Goal: Navigation & Orientation: Find specific page/section

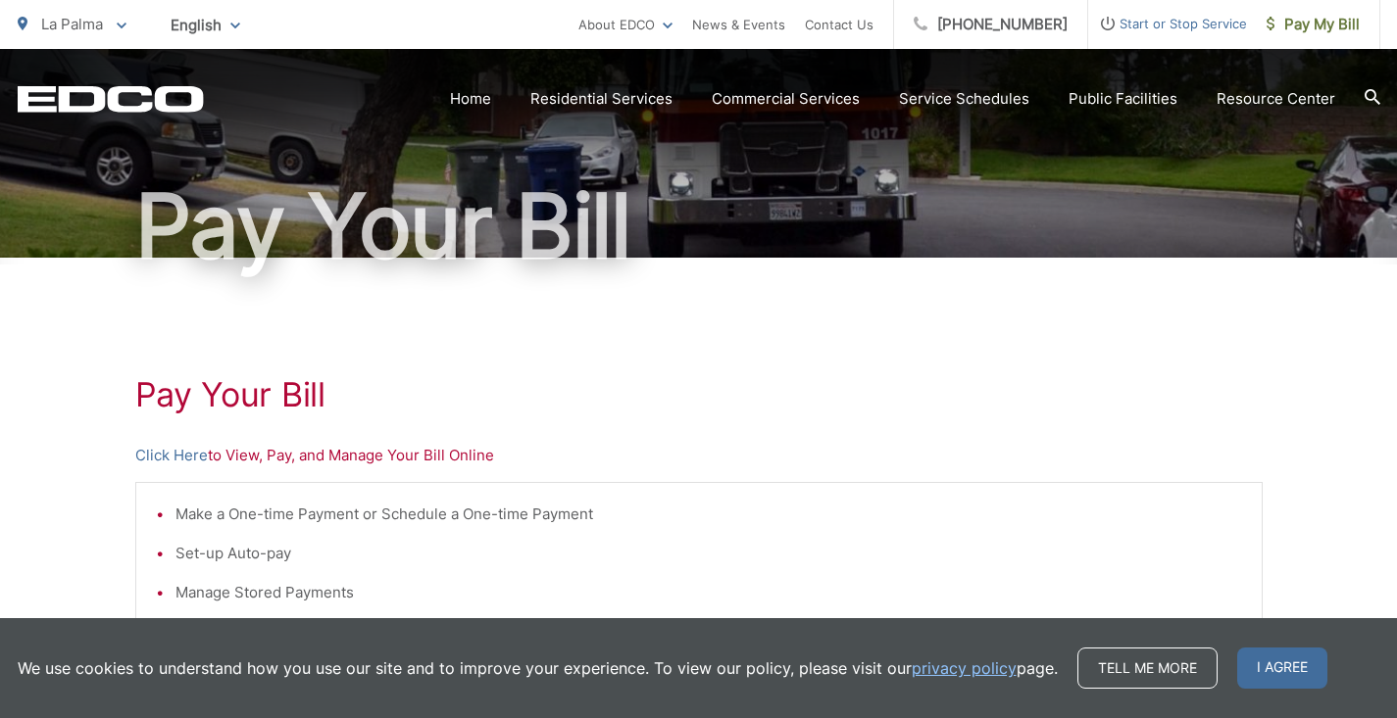
scroll to position [150, 0]
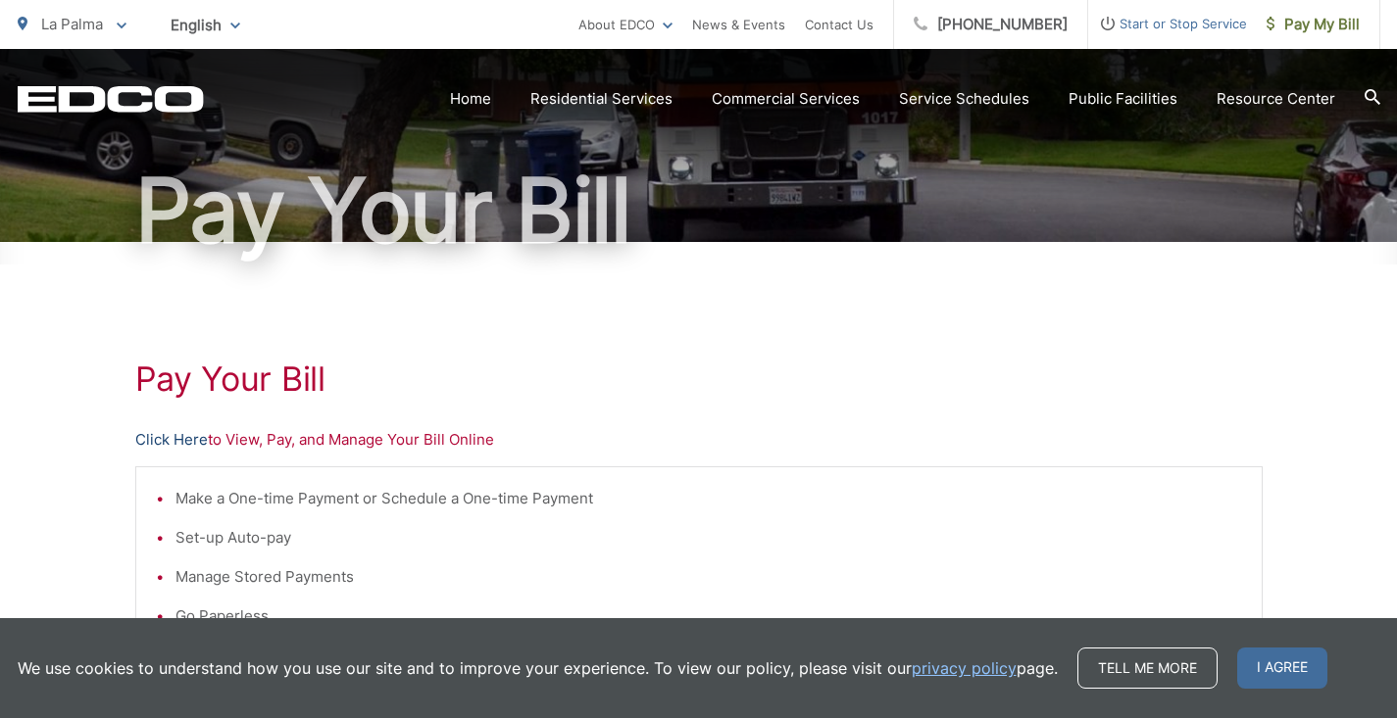
click at [178, 441] on link "Click Here" at bounding box center [171, 440] width 73 height 24
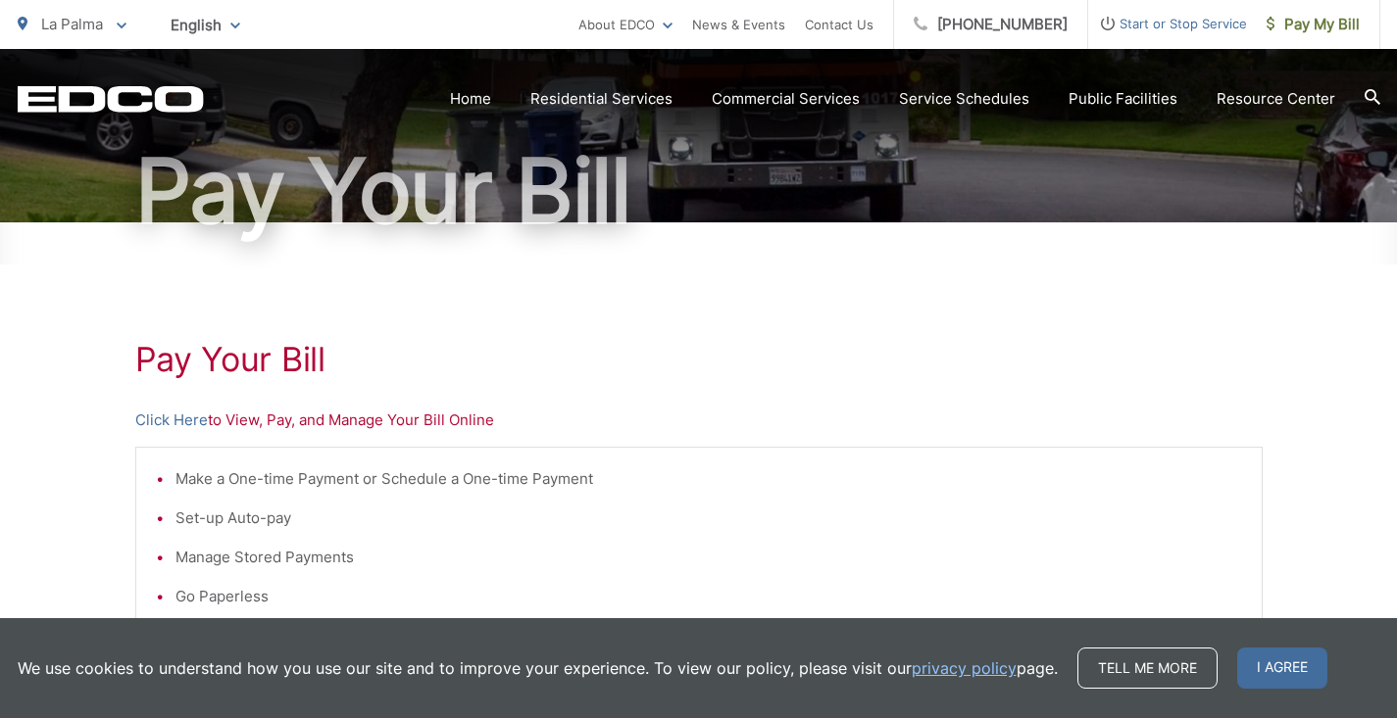
scroll to position [167, 0]
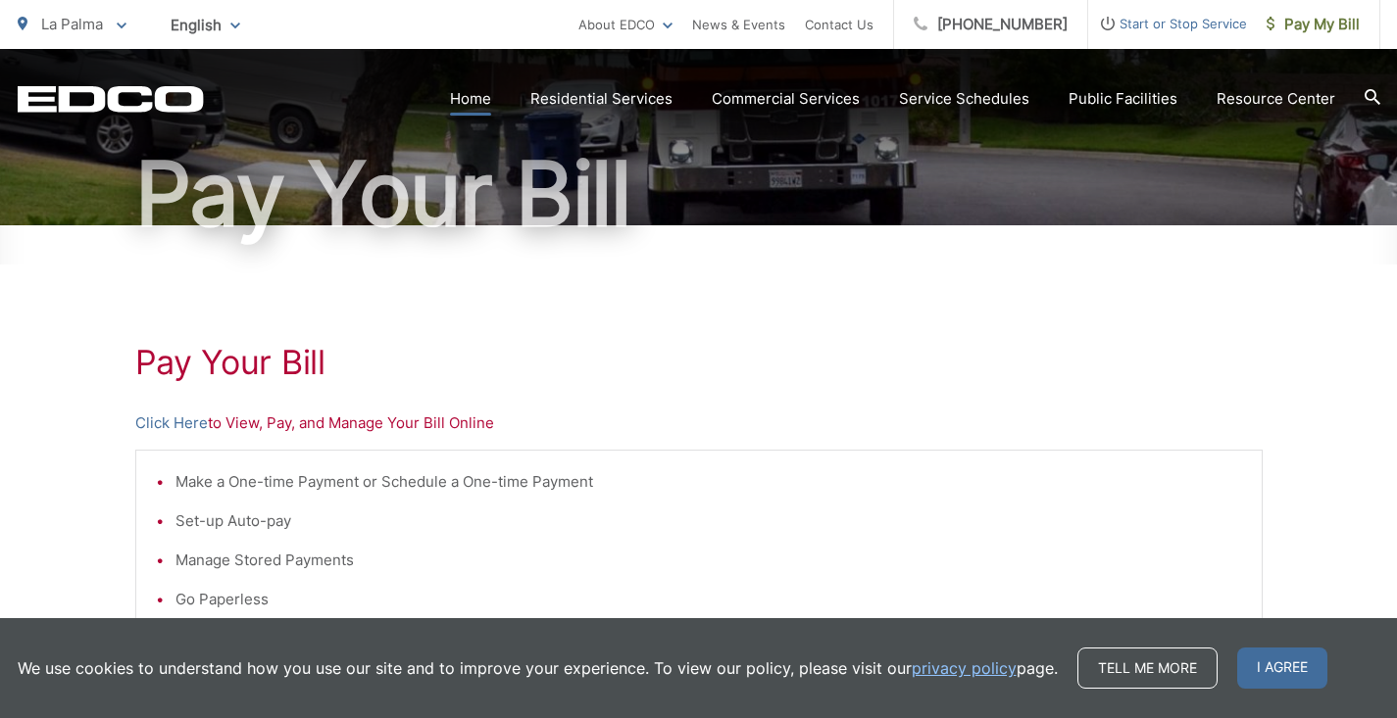
click at [486, 96] on link "Home" at bounding box center [470, 99] width 41 height 24
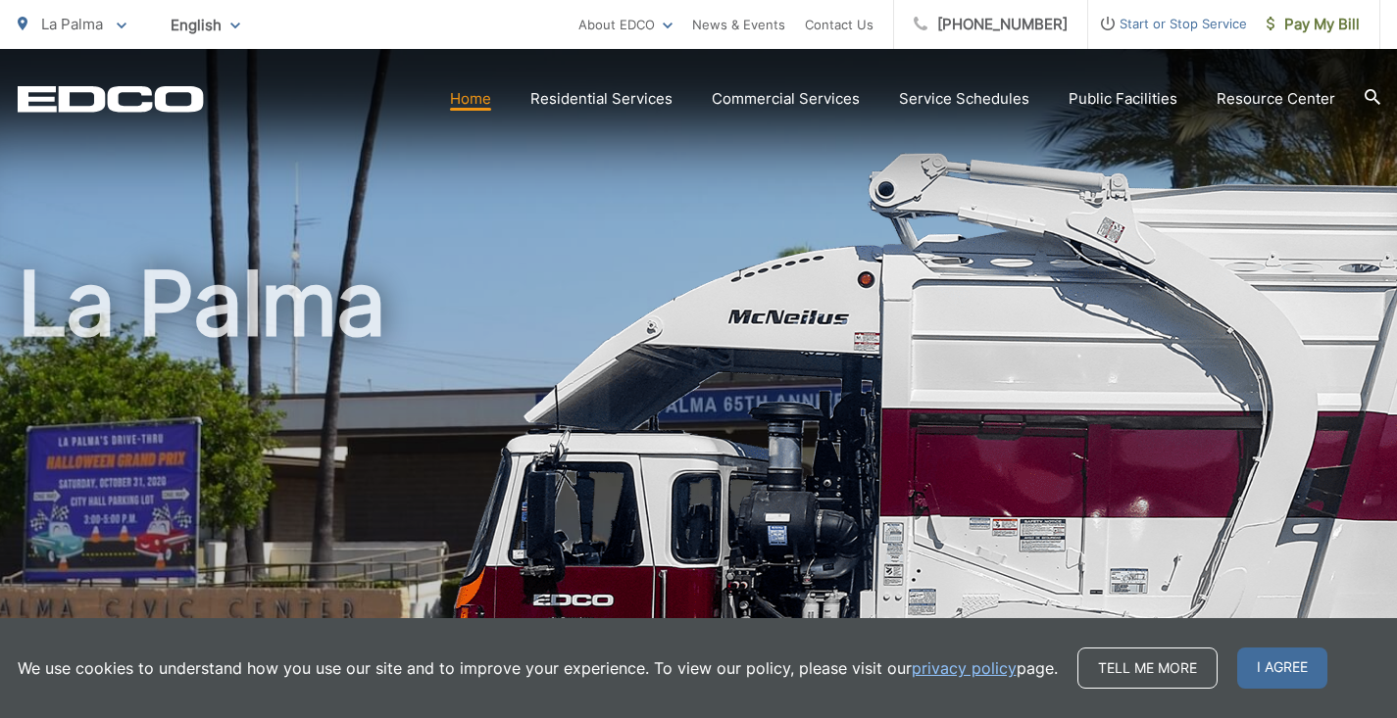
click at [1310, 114] on section "Home Residential Services Curbside Pickup Recycling Organic Recycling Trash Hou…" at bounding box center [792, 98] width 1176 height 37
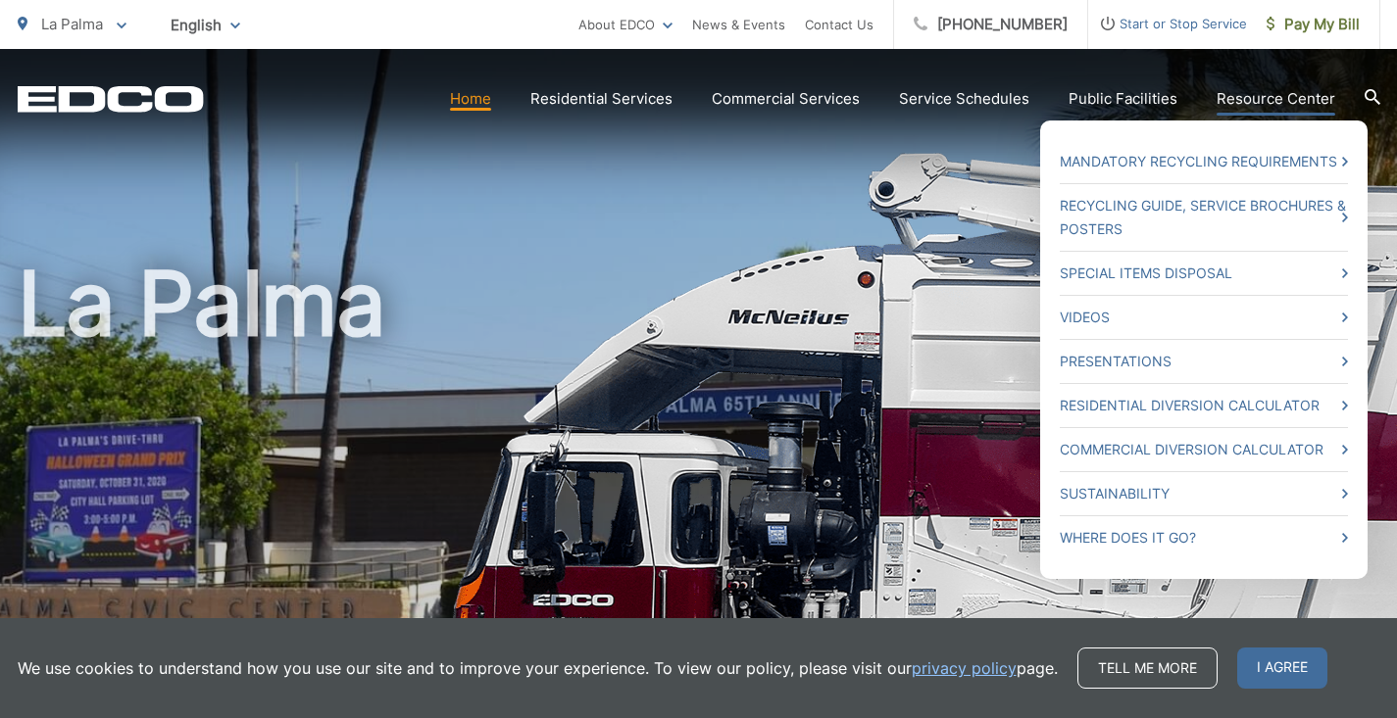
click at [1308, 121] on ul "Mandatory Recycling Requirements Recycling Guide, Service Brochures & Posters S…" at bounding box center [1203, 350] width 327 height 459
click at [1310, 103] on link "Resource Center" at bounding box center [1275, 99] width 119 height 24
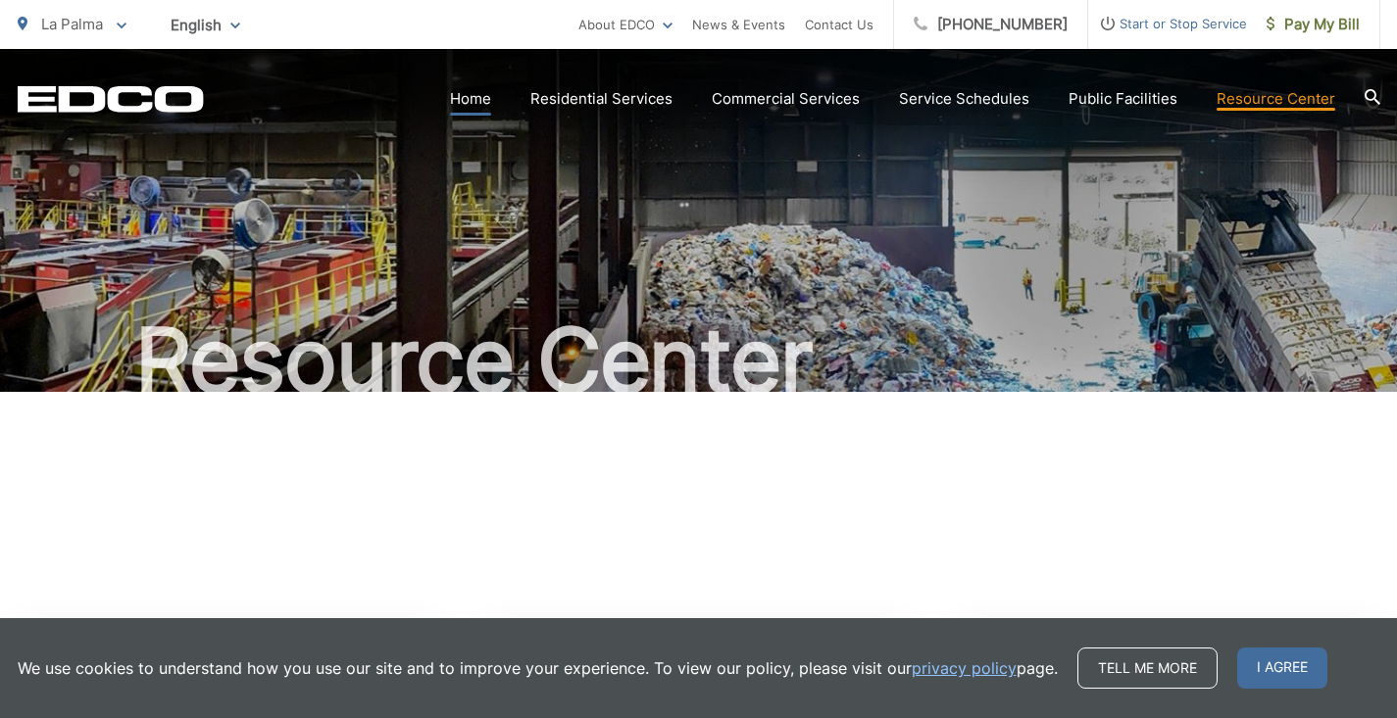
click at [491, 103] on link "Home" at bounding box center [470, 99] width 41 height 24
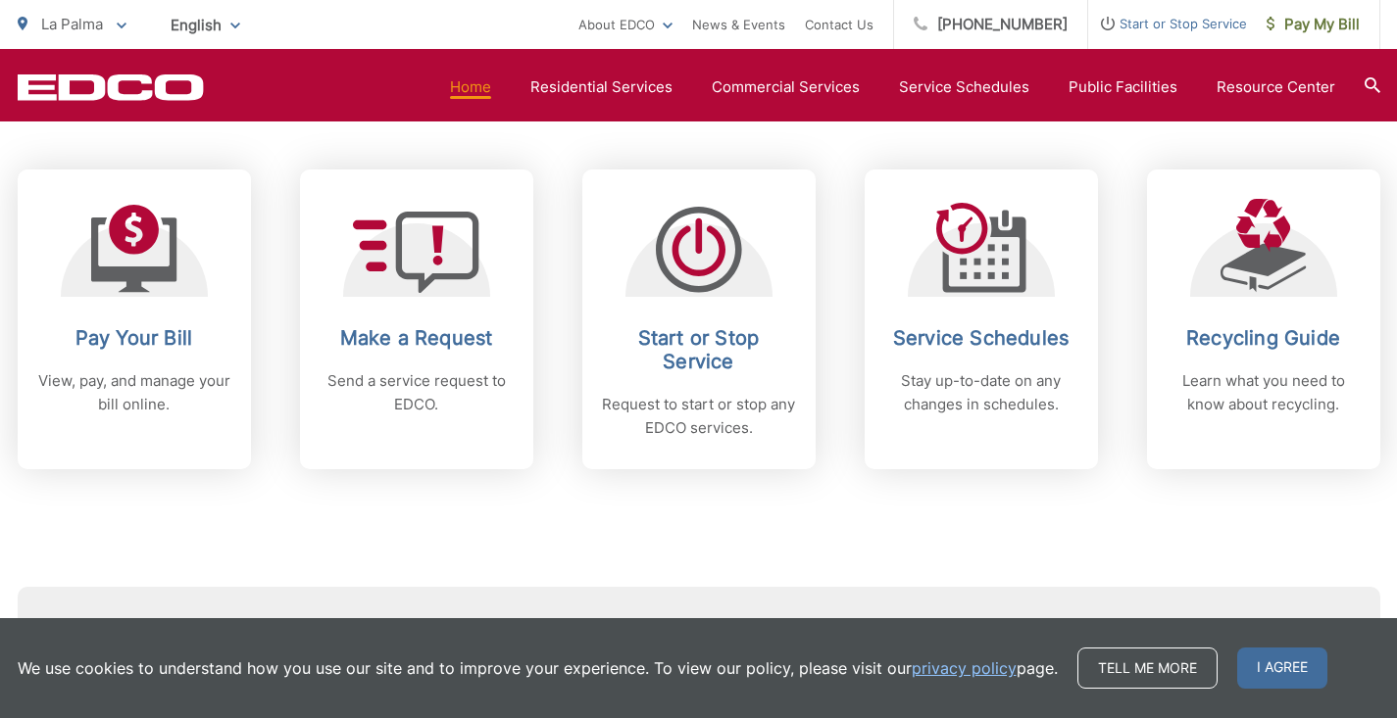
scroll to position [787, 0]
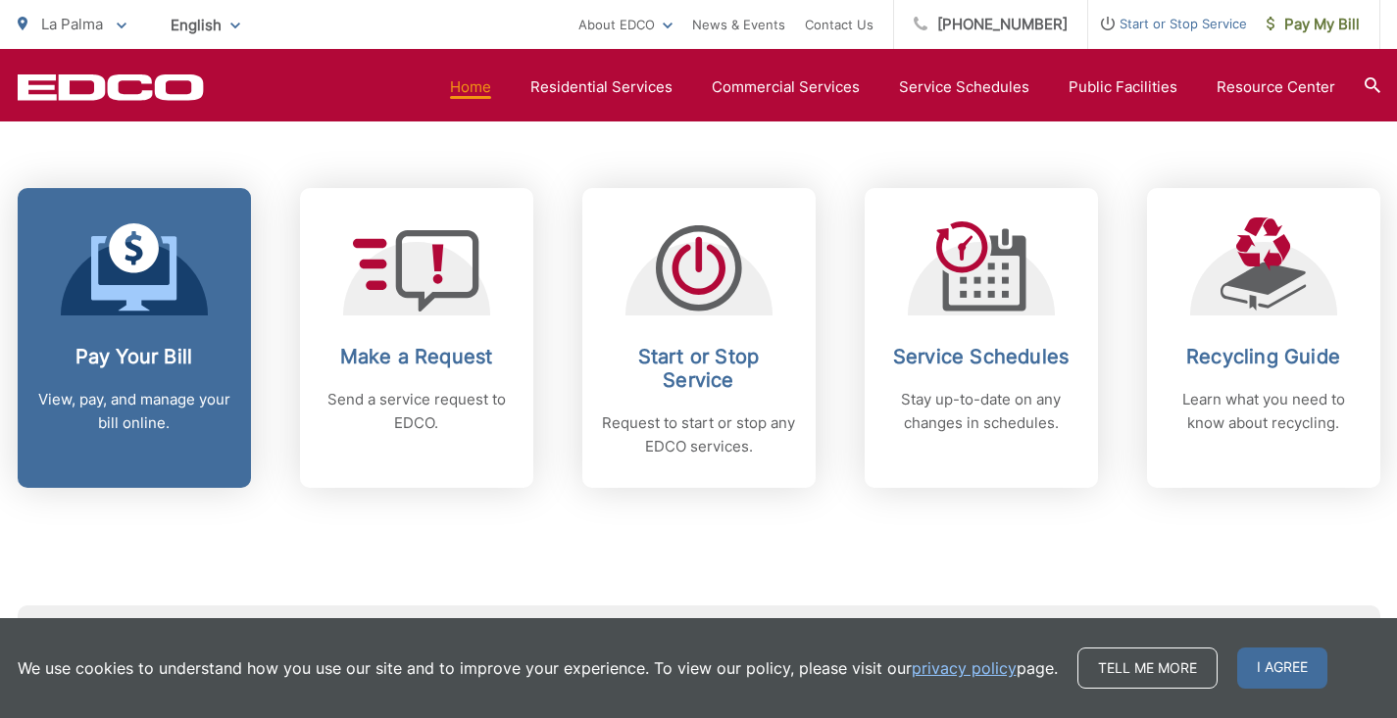
click at [140, 265] on icon at bounding box center [134, 248] width 50 height 50
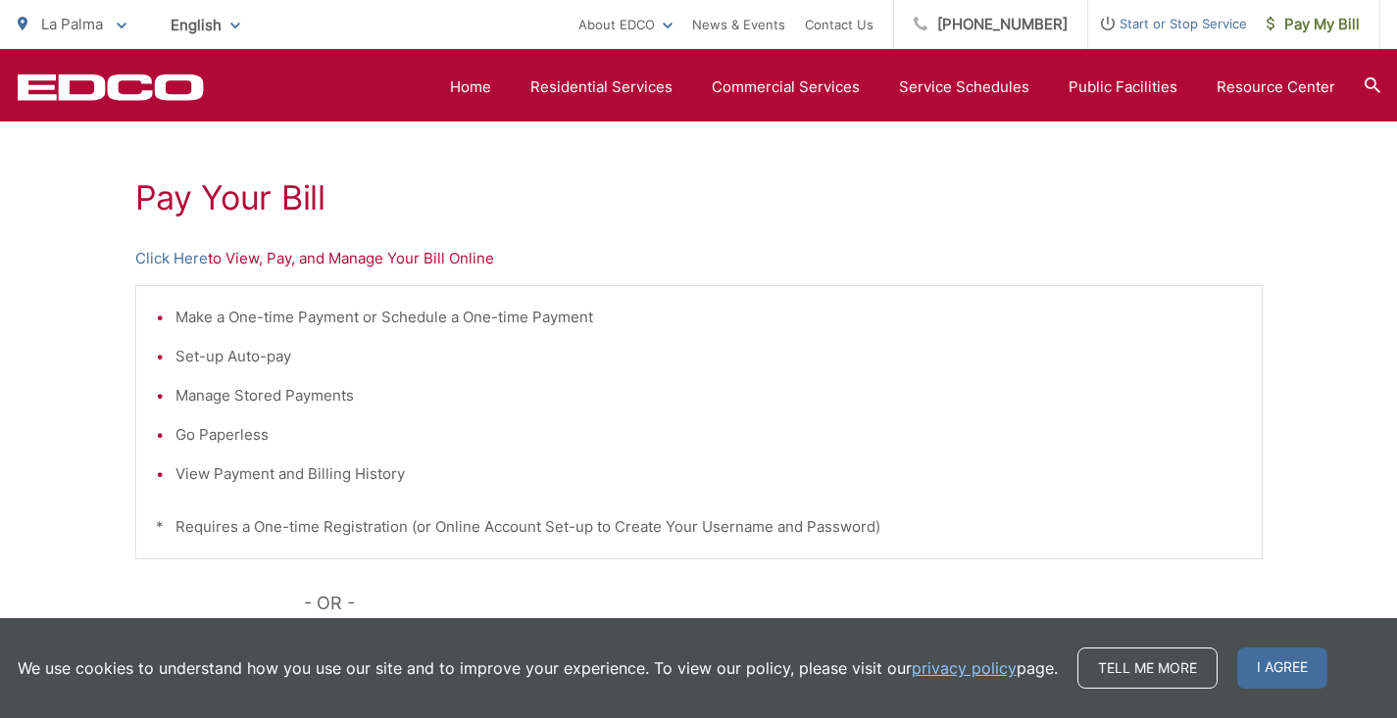
scroll to position [360, 0]
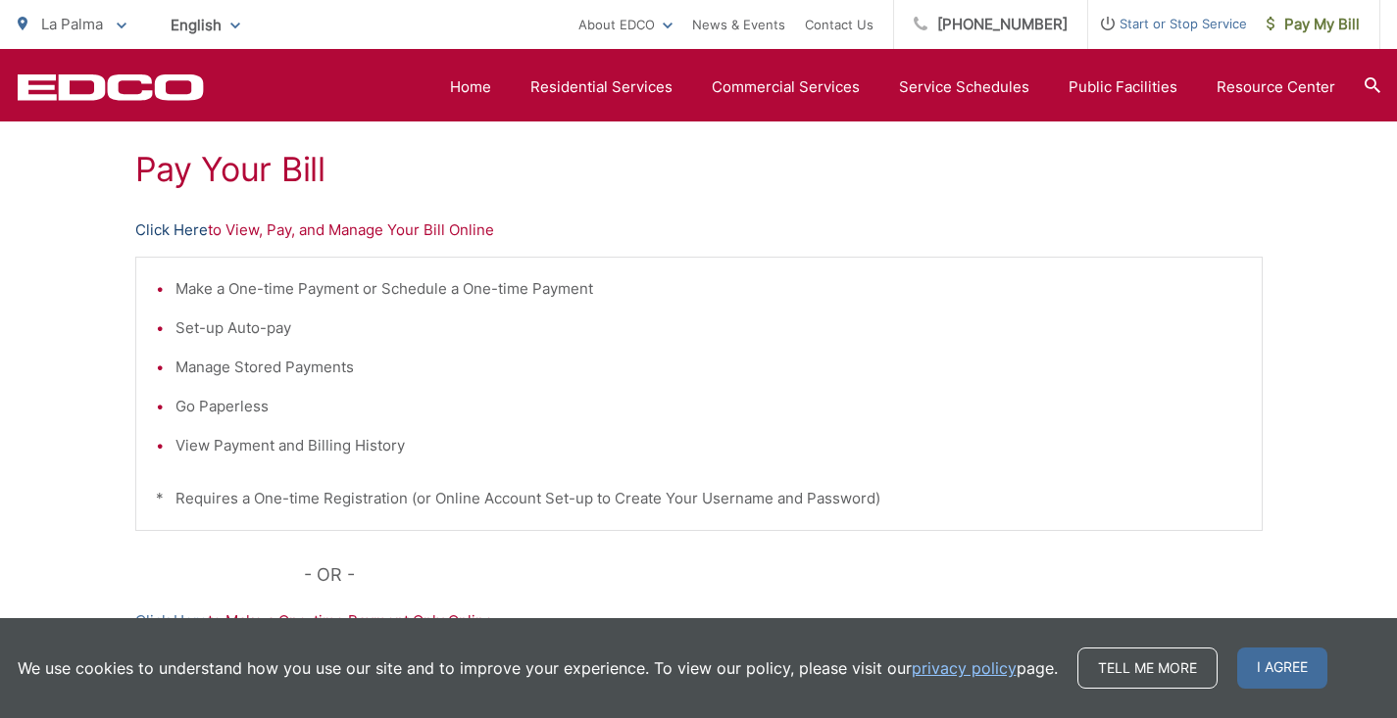
click at [190, 230] on link "Click Here" at bounding box center [171, 231] width 73 height 24
